Goal: Information Seeking & Learning: Learn about a topic

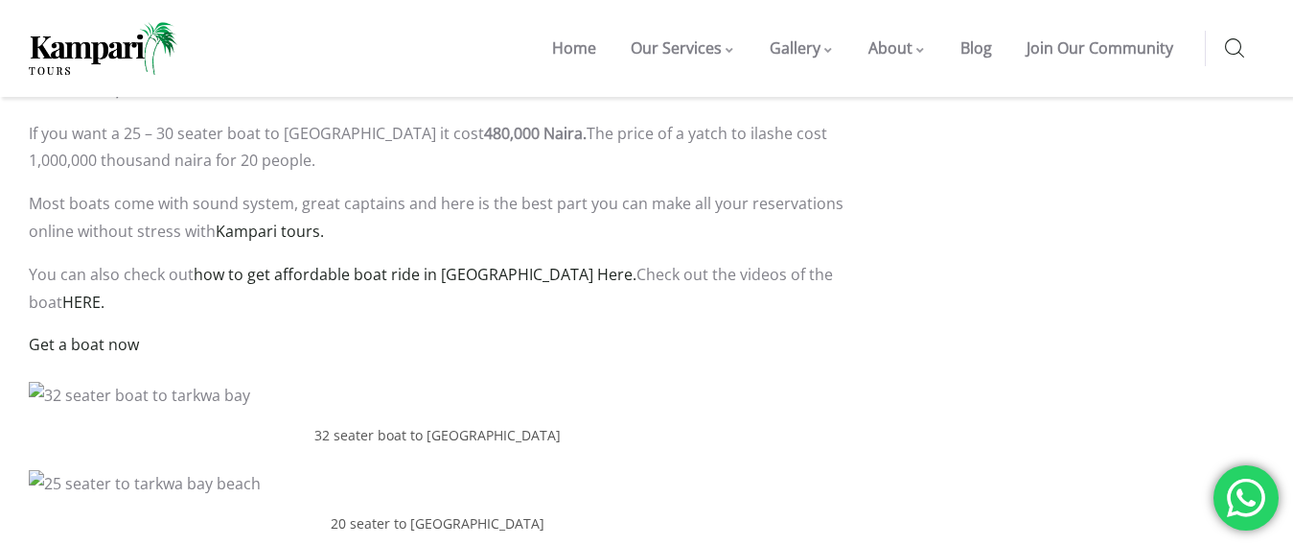
scroll to position [3055, 0]
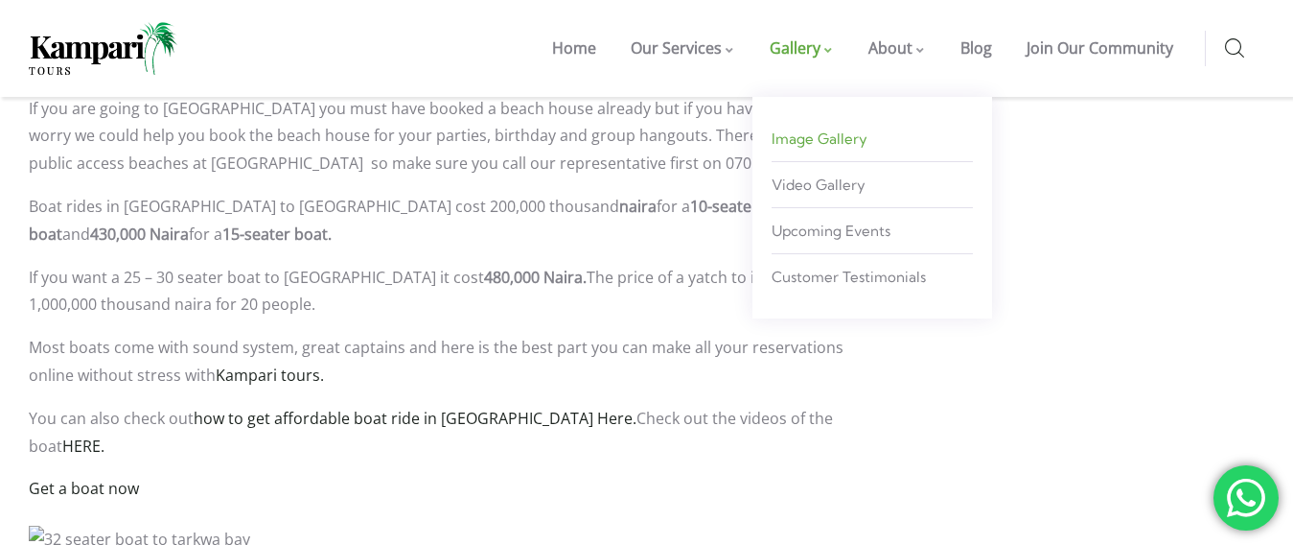
click at [833, 138] on span "Image Gallery" at bounding box center [820, 138] width 96 height 18
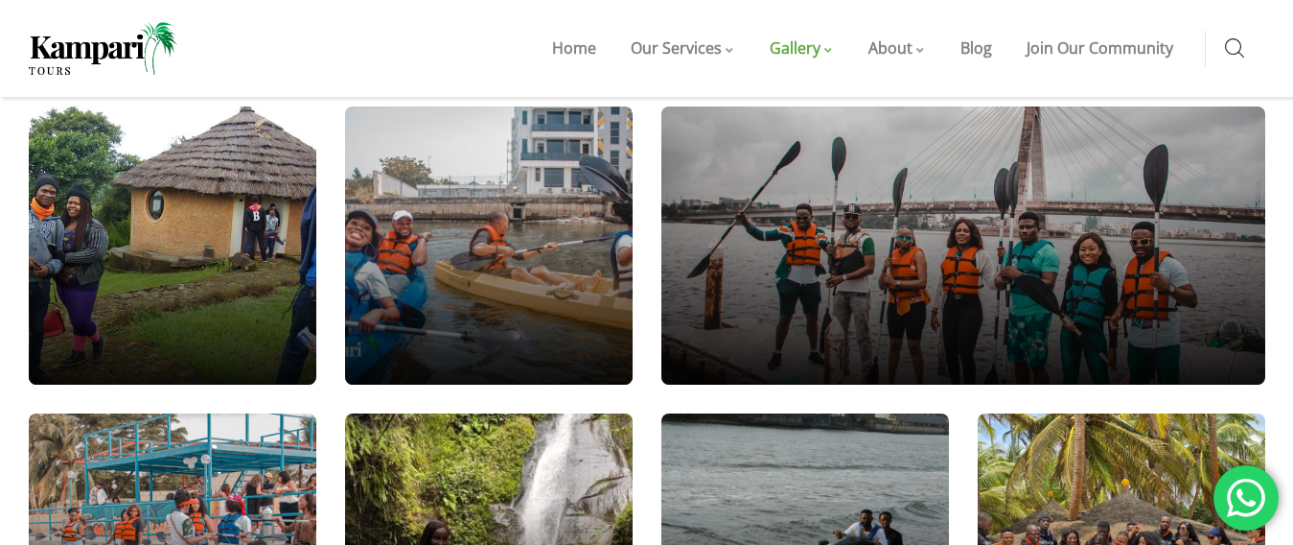
scroll to position [690, 0]
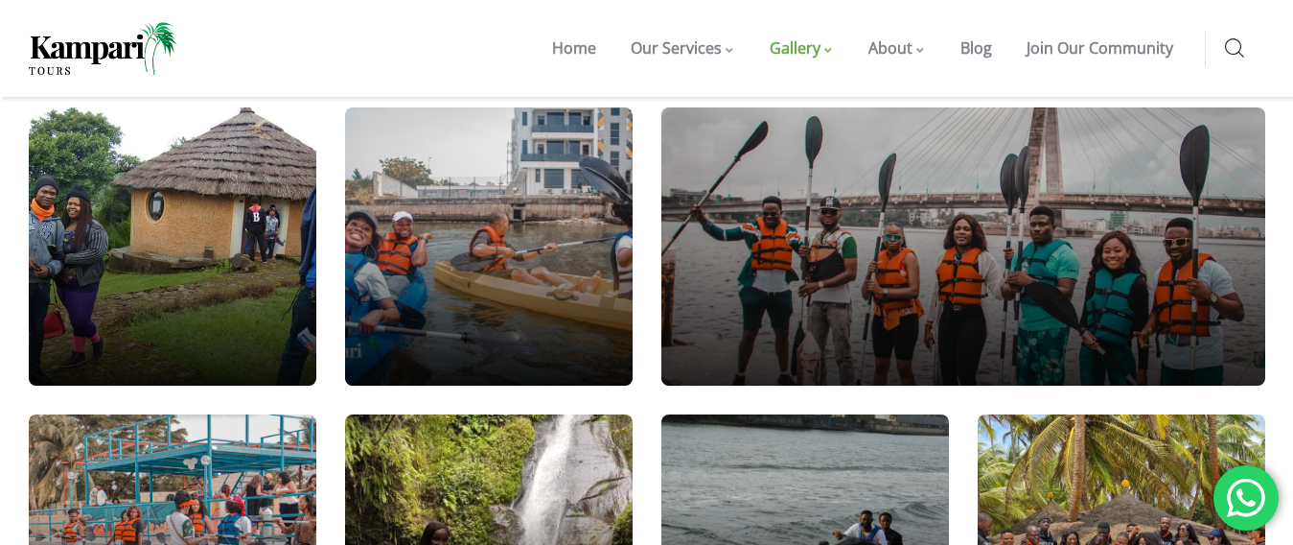
click at [821, 146] on div at bounding box center [963, 247] width 725 height 334
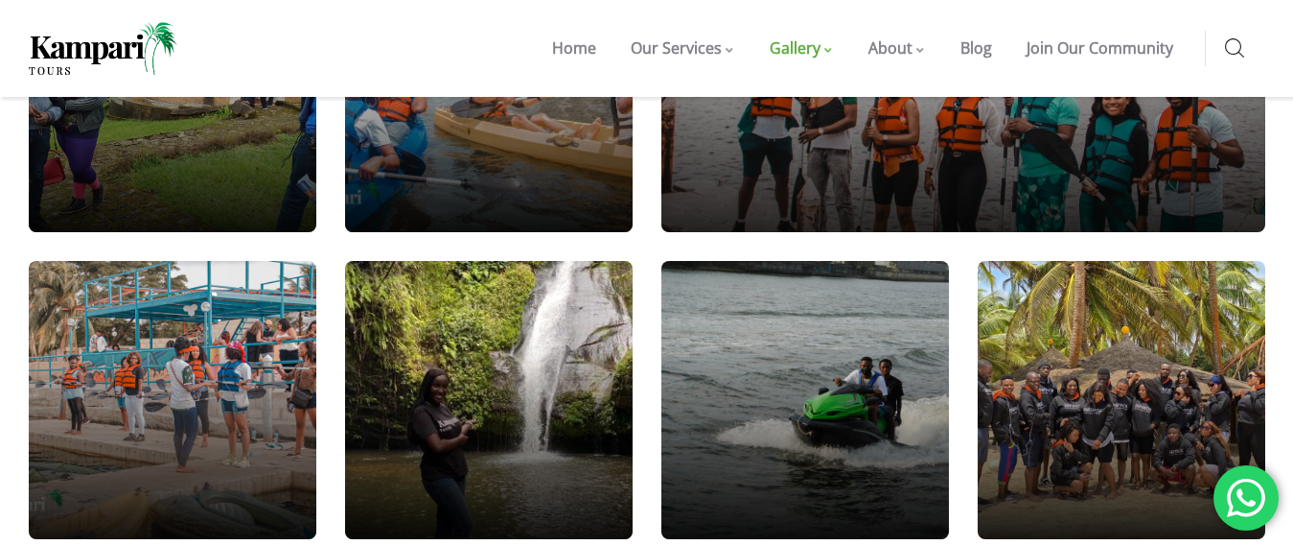
scroll to position [767, 0]
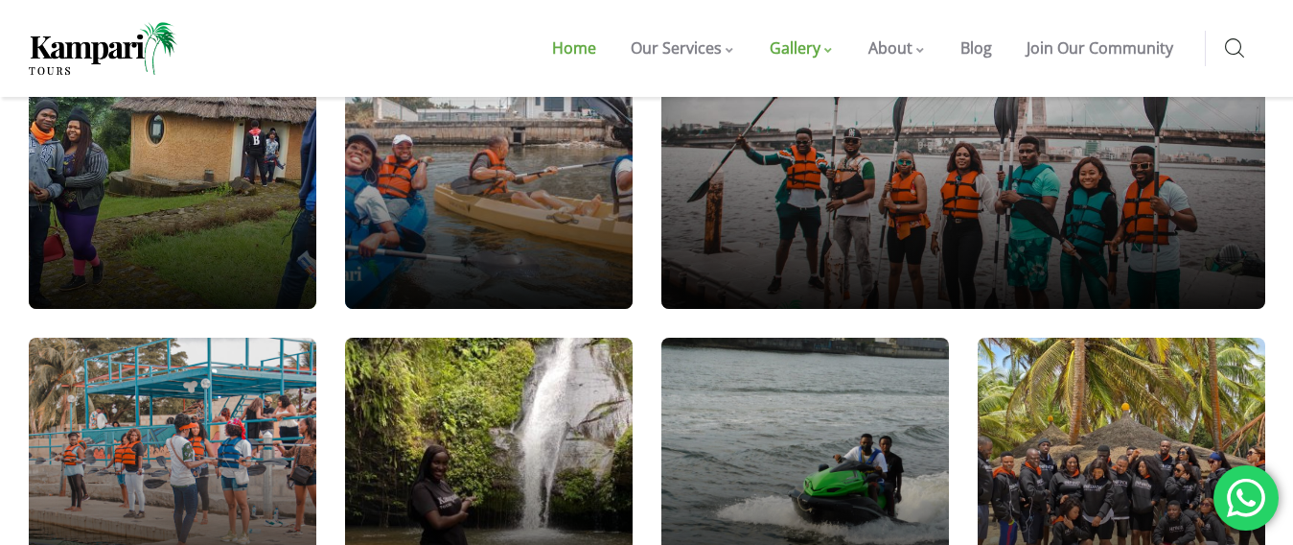
click at [579, 51] on span "Home" at bounding box center [574, 47] width 44 height 21
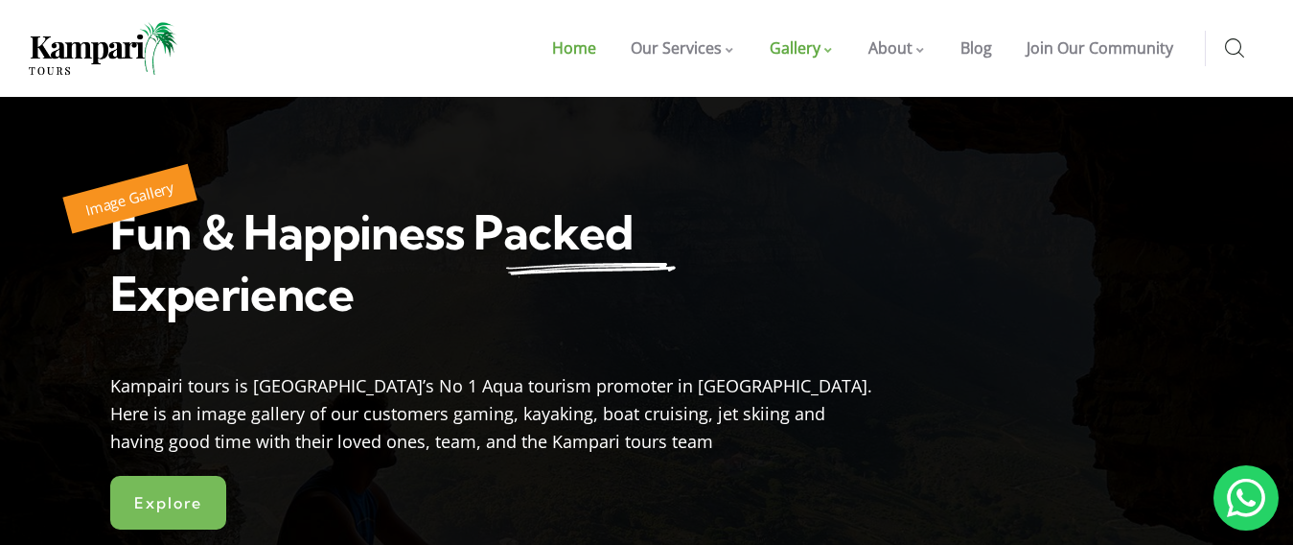
click at [578, 51] on span "Home" at bounding box center [574, 47] width 44 height 21
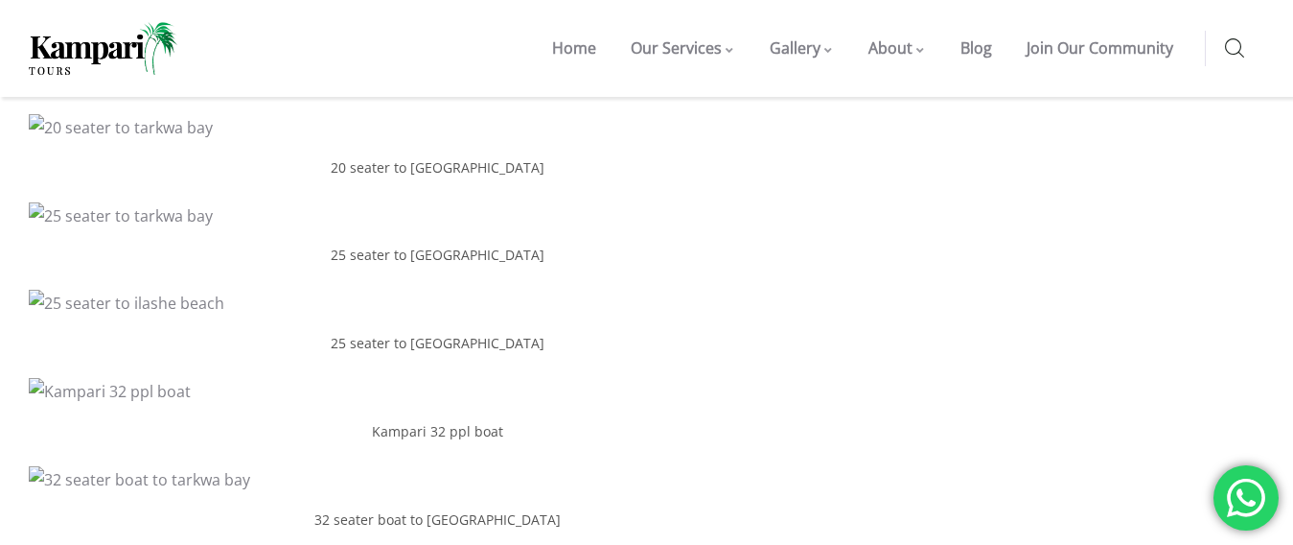
scroll to position [3554, 0]
click at [151, 379] on img at bounding box center [127, 393] width 196 height 28
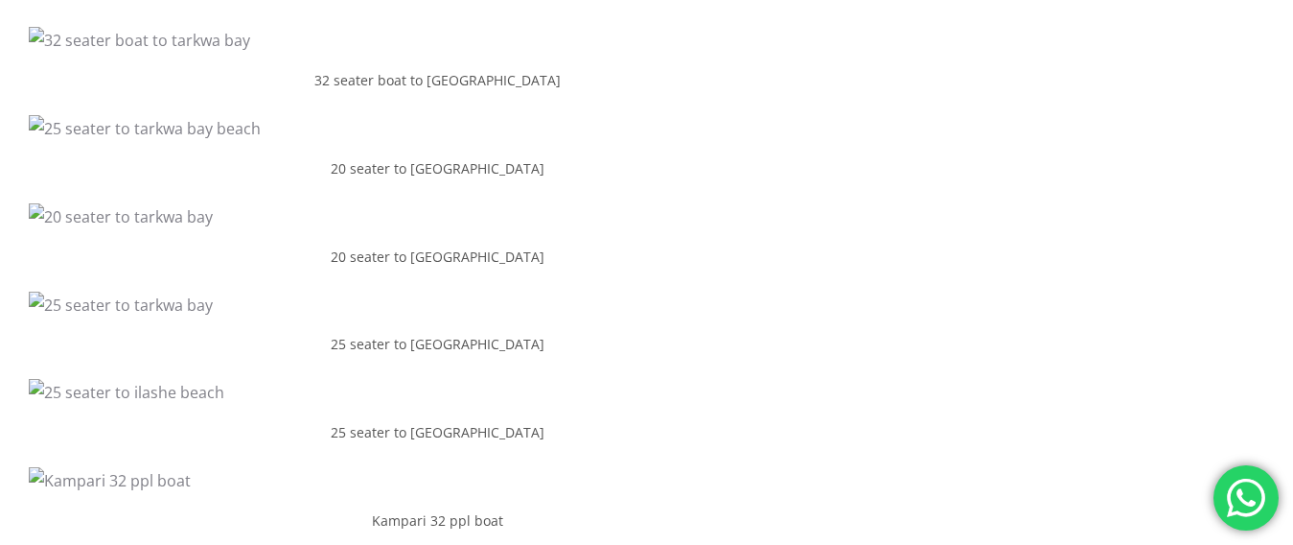
click at [84, 203] on img at bounding box center [121, 217] width 184 height 28
click at [412, 245] on figcaption "20 seater to [GEOGRAPHIC_DATA]" at bounding box center [438, 256] width 819 height 23
click at [89, 203] on img at bounding box center [121, 217] width 184 height 28
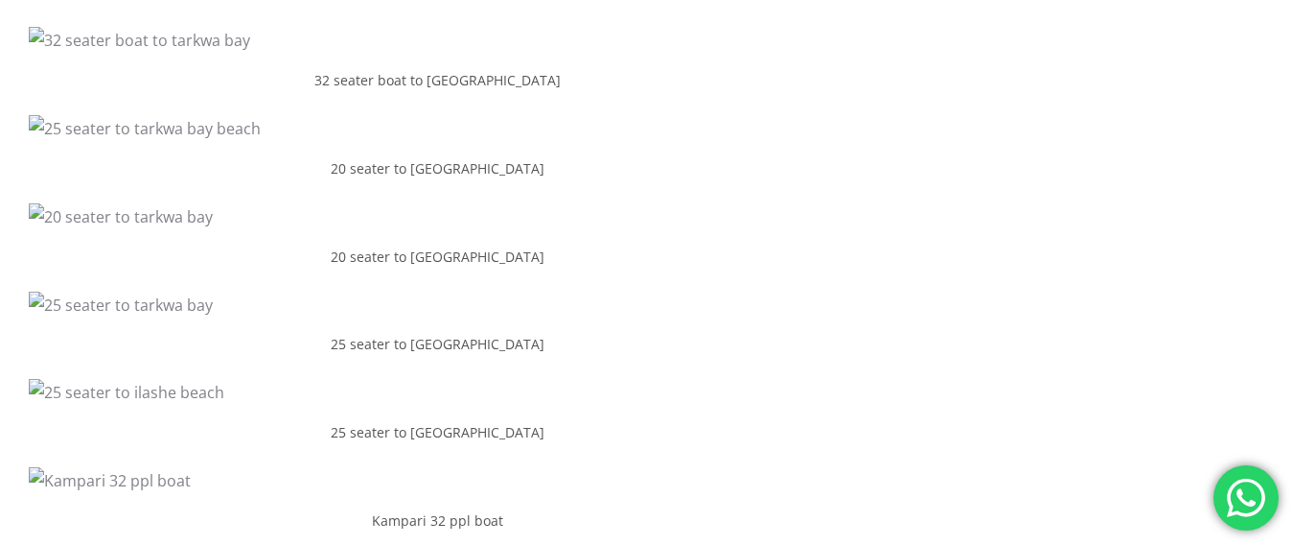
click at [89, 203] on img at bounding box center [121, 217] width 184 height 28
click at [75, 203] on img at bounding box center [121, 217] width 184 height 28
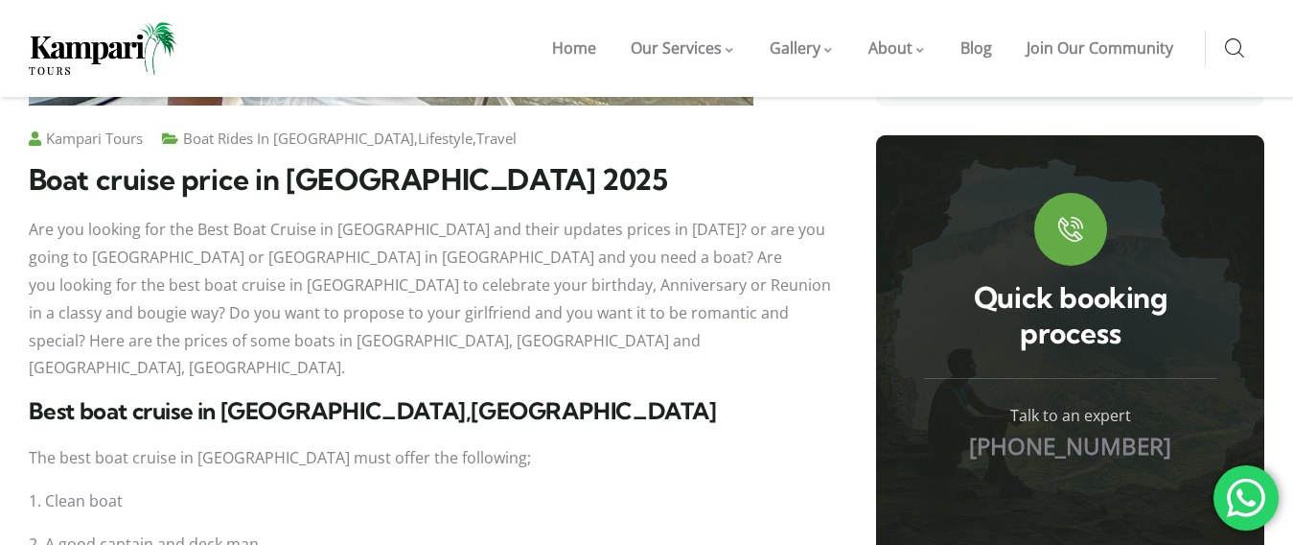
scroll to position [1384, 0]
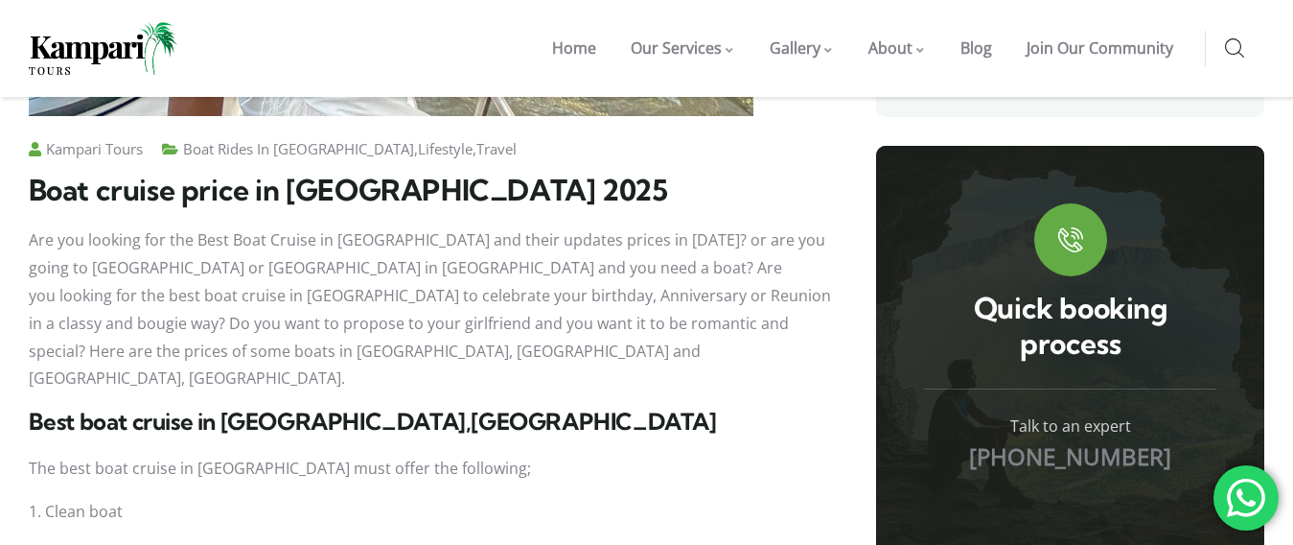
click at [756, 187] on h1 "Boat cruise price in [GEOGRAPHIC_DATA] 2025" at bounding box center [438, 190] width 819 height 35
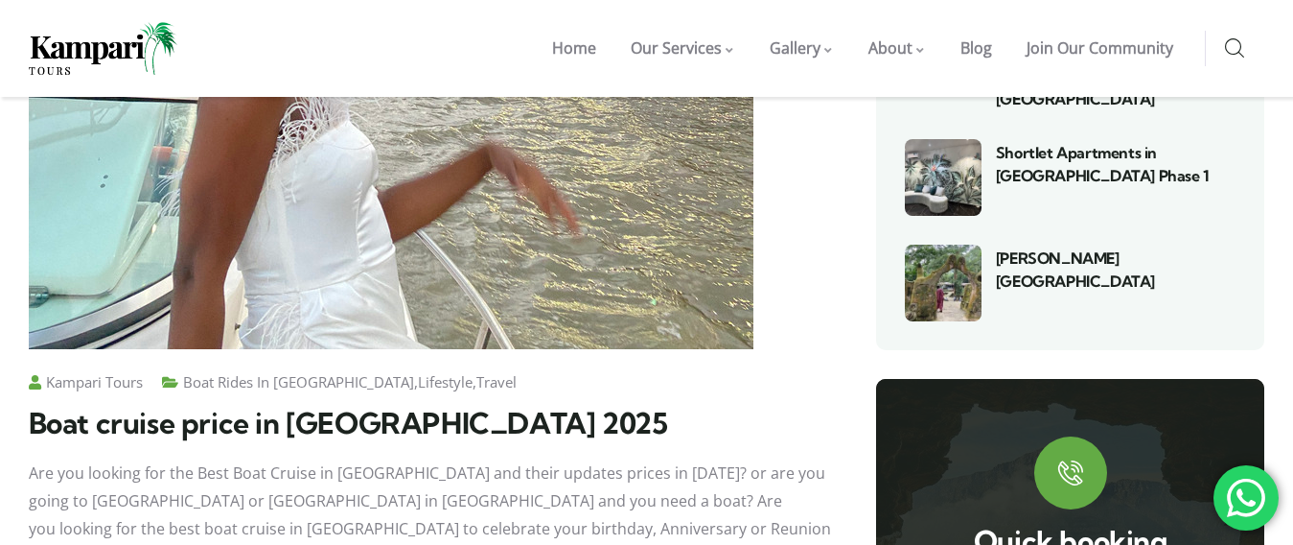
scroll to position [1162, 0]
